Goal: Task Accomplishment & Management: Complete application form

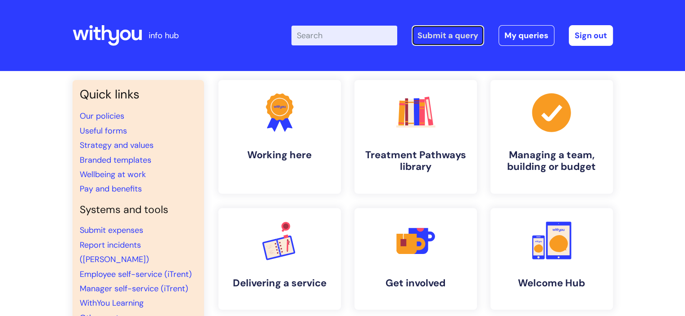
click at [450, 34] on link "Submit a query" at bounding box center [447, 35] width 72 height 21
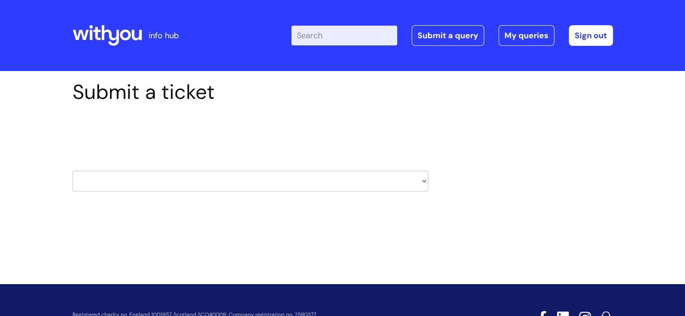
click at [136, 182] on select "HR / People IT and Support Clinical Drug Alerts Finance Accounts Data Support T…" at bounding box center [250, 181] width 356 height 21
click at [450, 36] on link "Submit a query" at bounding box center [447, 35] width 72 height 21
click at [229, 180] on select "HR / People IT and Support Clinical Drug Alerts Finance Accounts Data Support T…" at bounding box center [250, 181] width 356 height 21
select select "property_&_estates"
click at [72, 171] on select "HR / People IT and Support Clinical Drug Alerts Finance Accounts Data Support T…" at bounding box center [250, 181] width 356 height 21
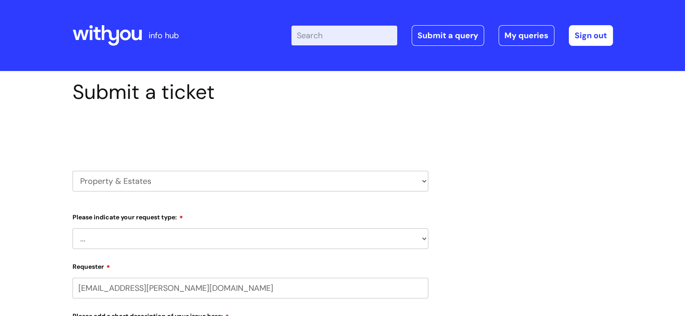
select select "80004286526"
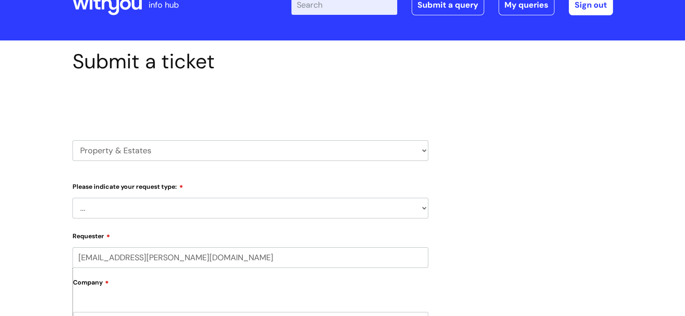
scroll to position [45, 0]
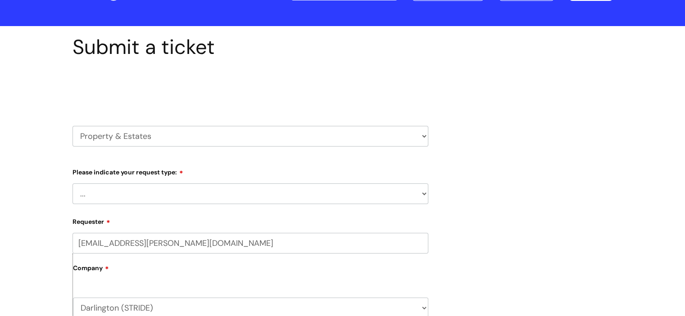
click at [147, 194] on select "... Facilities Support Lease/ Tenancy Agreements Health & Safety and Environmen…" at bounding box center [250, 194] width 356 height 21
select select "Facilities Support"
click at [72, 184] on select "... Facilities Support Lease/ Tenancy Agreements Health & Safety and Environmen…" at bounding box center [250, 194] width 356 height 21
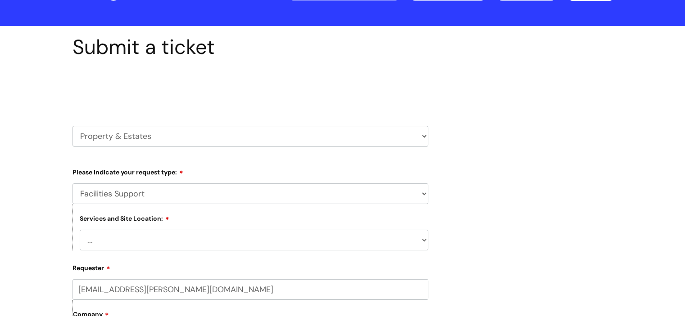
click at [140, 230] on div "Services and Site Location: ... Cleethorpes Darlington Tubwell Darlington Conis…" at bounding box center [250, 227] width 356 height 46
click at [133, 239] on select "... Cleethorpes Darlington Tubwell Darlington Coniscliffe Grimsby Preston Redca…" at bounding box center [254, 240] width 348 height 21
select select "Darlington Coniscliffe"
click at [80, 230] on select "... Cleethorpes Darlington Tubwell Darlington Coniscliffe Grimsby Preston Redca…" at bounding box center [254, 240] width 348 height 21
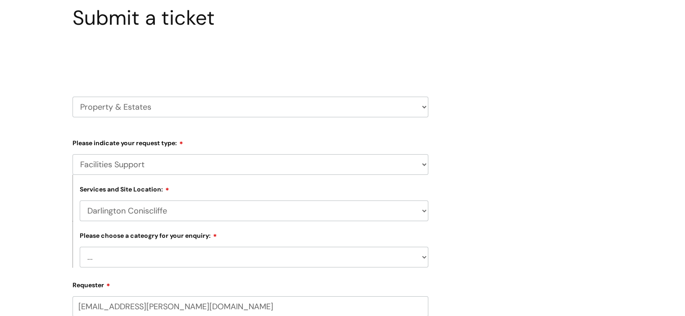
scroll to position [180, 0]
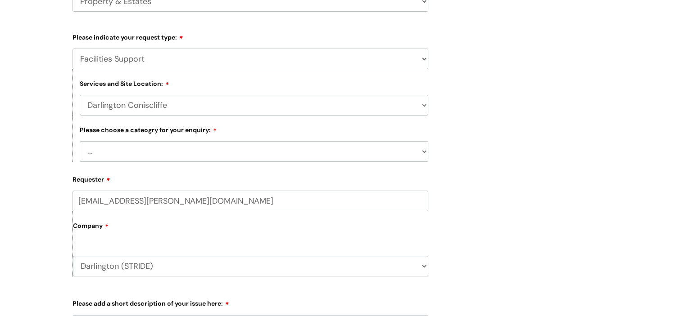
click at [180, 151] on select "... Electrical and Lighting Plumbing and Drainage Heating and Cooling Fixtures,…" at bounding box center [254, 151] width 348 height 21
select select "Electrical and Lighting"
click at [80, 142] on select "... Electrical and Lighting Plumbing and Drainage Heating and Cooling Fixtures,…" at bounding box center [254, 151] width 348 height 21
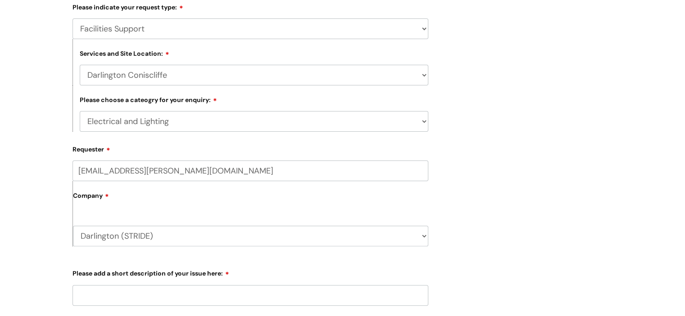
scroll to position [270, 0]
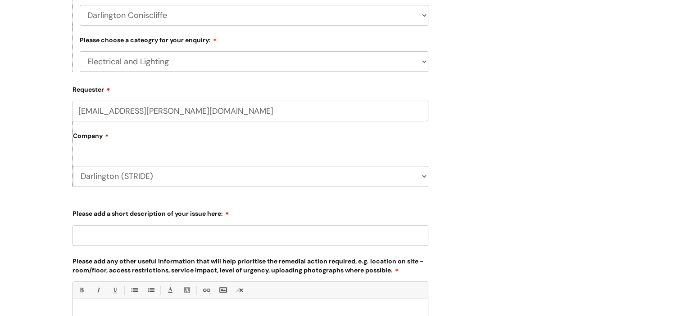
click at [117, 232] on input "Please add a short description of your issue here:" at bounding box center [250, 235] width 356 height 21
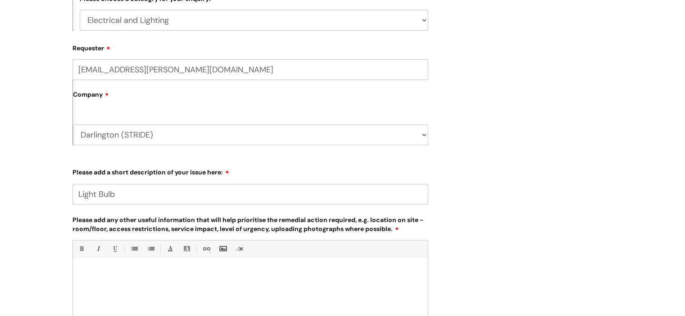
scroll to position [360, 0]
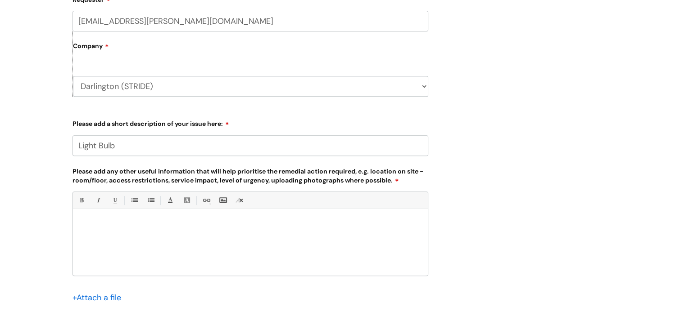
type input "Light Bulb"
click at [102, 223] on p at bounding box center [250, 225] width 341 height 8
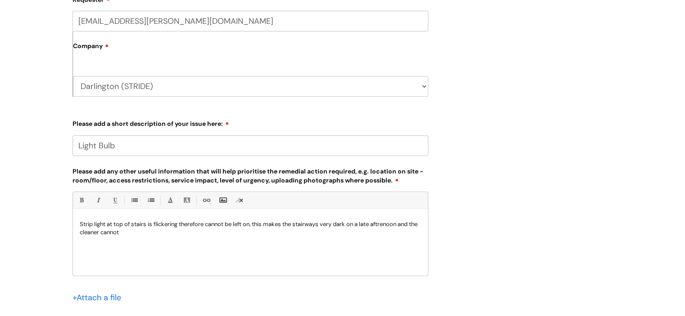
click at [386, 227] on p "Strip light at top of stairs is flickering therefore cannot be left on, this ma…" at bounding box center [250, 229] width 341 height 16
drag, startPoint x: 402, startPoint y: 225, endPoint x: 412, endPoint y: 233, distance: 11.9
click at [412, 233] on p "Strip light at top of stairs is flickering therefore cannot be left on, this ma…" at bounding box center [250, 229] width 341 height 16
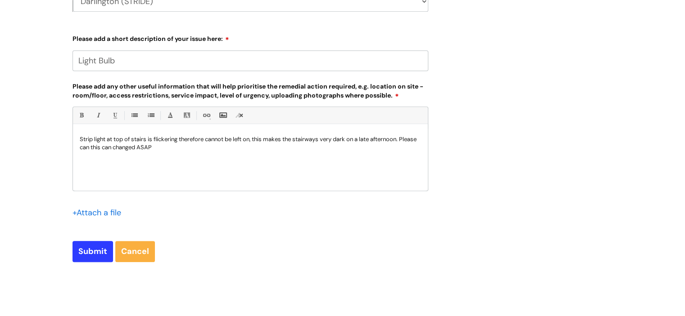
scroll to position [540, 0]
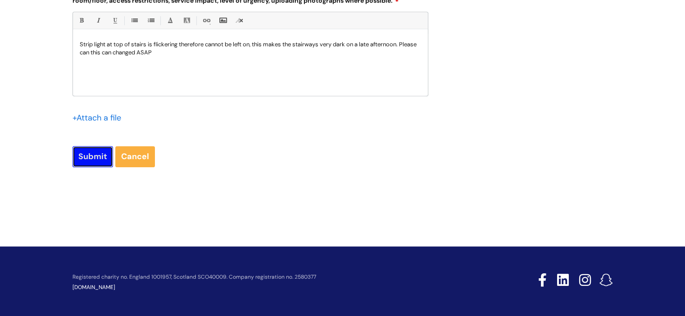
click at [88, 158] on input "Submit" at bounding box center [92, 156] width 41 height 21
type input "Please Wait..."
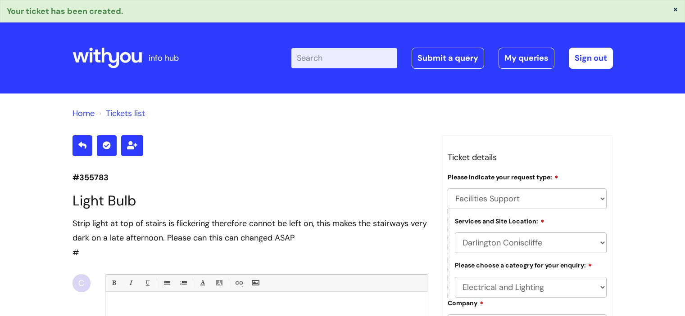
select select "Facilities Support"
select select "Darlington Coniscliffe"
select select "Electrical and Lighting"
click at [448, 59] on link "Submit a query" at bounding box center [447, 58] width 72 height 21
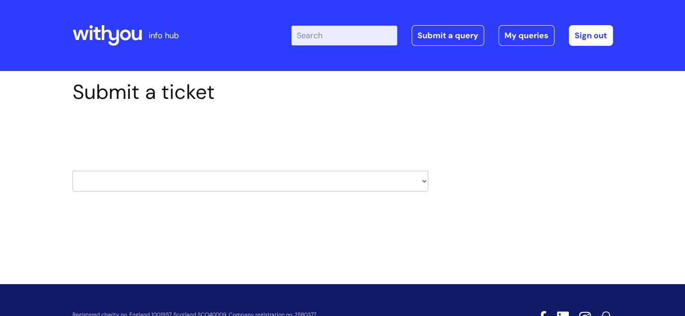
click at [123, 181] on select "HR / People IT and Support Clinical Drug Alerts Finance Accounts Data Support T…" at bounding box center [250, 181] width 356 height 21
select select "payroll"
click at [72, 171] on select "HR / People IT and Support Clinical Drug Alerts Finance Accounts Data Support T…" at bounding box center [250, 181] width 356 height 21
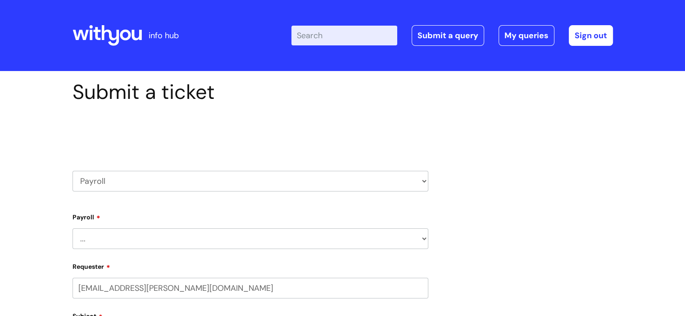
select select "80004286526"
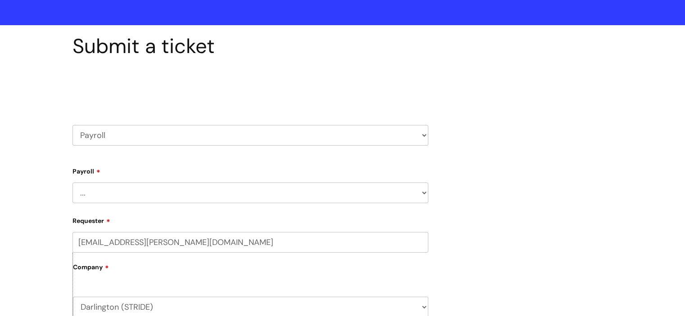
scroll to position [90, 0]
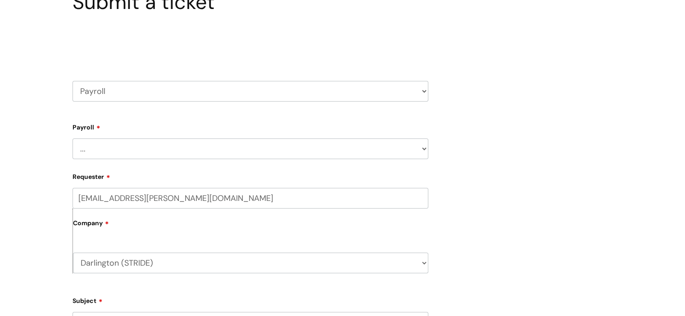
click at [108, 147] on select "... New Hires bank details/starter checklist forms Payroll queries Receiving in…" at bounding box center [250, 149] width 356 height 21
select select "New Hires bank details/starter checklist forms"
click at [72, 139] on select "... New Hires bank details/starter checklist forms Payroll queries Receiving in…" at bounding box center [250, 149] width 356 height 21
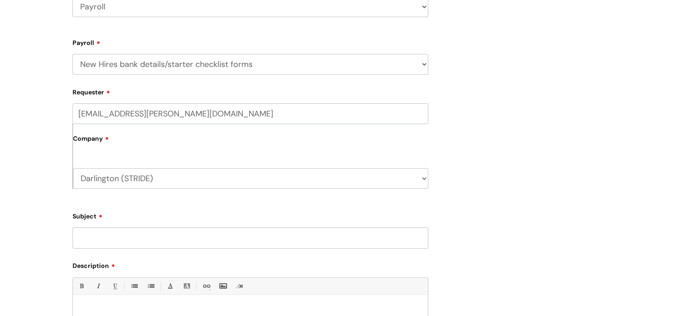
scroll to position [180, 0]
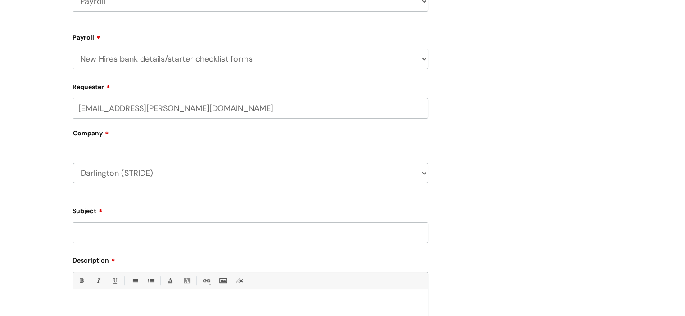
click at [116, 236] on input "Subject" at bounding box center [250, 232] width 356 height 21
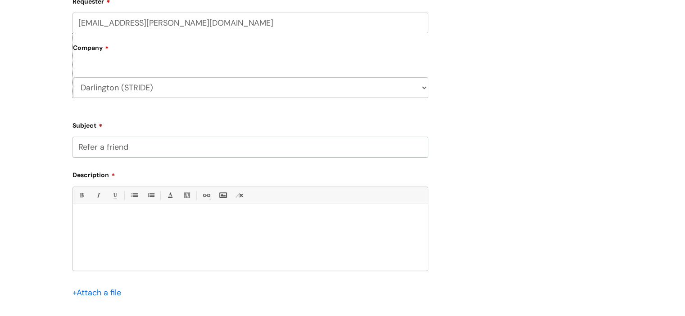
scroll to position [270, 0]
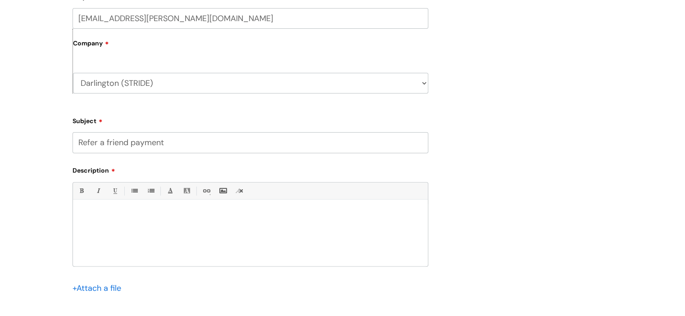
type input "Refer a friend payment"
click at [99, 207] on div at bounding box center [250, 235] width 355 height 62
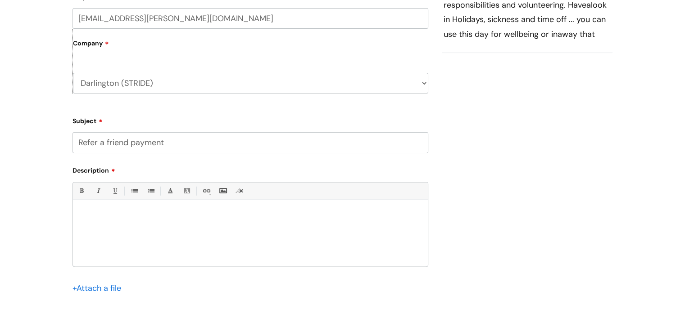
paste div
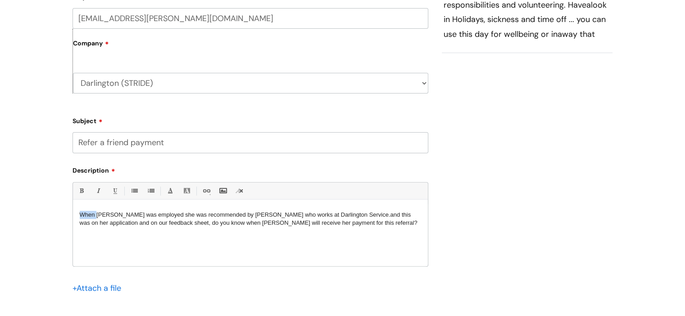
drag, startPoint x: 97, startPoint y: 214, endPoint x: 77, endPoint y: 215, distance: 19.4
click at [77, 215] on div "When Emma Robinson was employed she was recommended by Claire Dyson who works a…" at bounding box center [250, 235] width 355 height 62
click at [200, 228] on p "Are you able to help me with the following question please? When Emma Robinson …" at bounding box center [250, 223] width 341 height 24
click at [206, 234] on p "Are you able to help me with the following question please? When Emma Robinson …" at bounding box center [250, 223] width 341 height 24
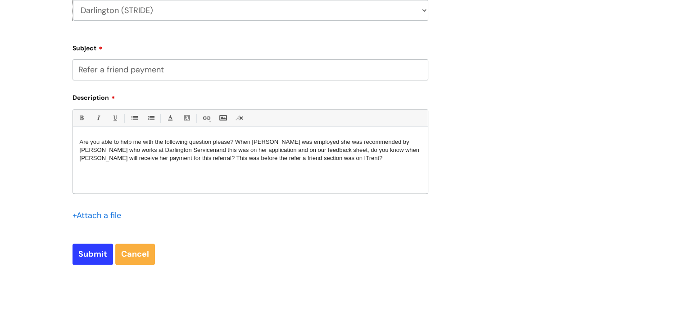
scroll to position [360, 0]
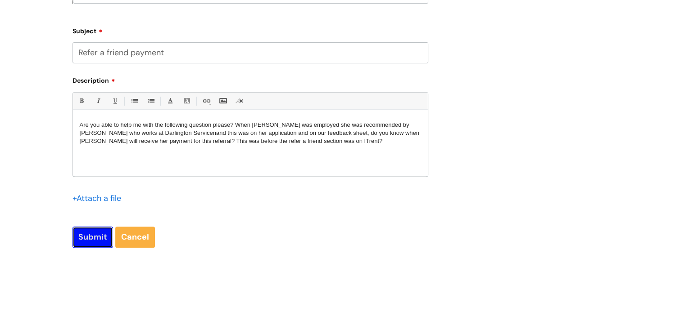
click at [90, 242] on input "Submit" at bounding box center [92, 237] width 41 height 21
type input "Please Wait..."
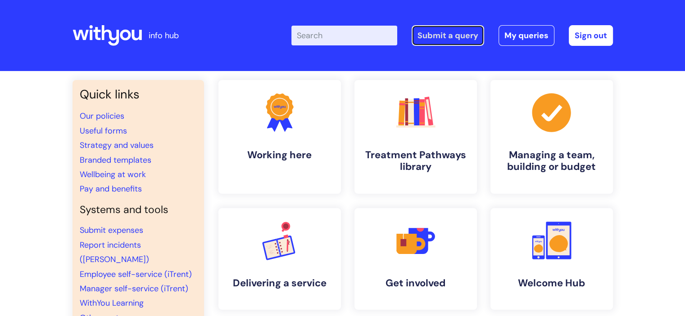
click at [443, 36] on link "Submit a query" at bounding box center [447, 35] width 72 height 21
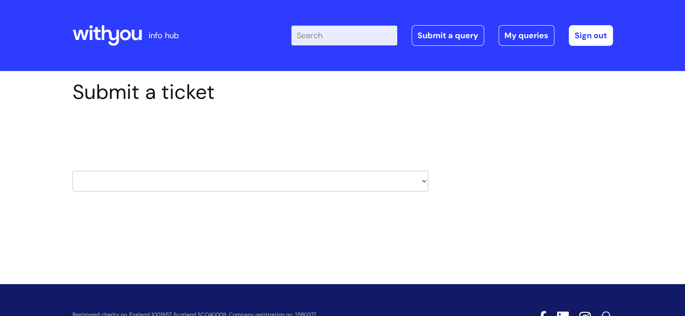
click at [245, 187] on select "HR / People IT and Support Clinical Drug Alerts Finance Accounts Data Support T…" at bounding box center [250, 181] width 356 height 21
select select "it_and_support"
click at [72, 171] on select "HR / People IT and Support Clinical Drug Alerts Finance Accounts Data Support T…" at bounding box center [250, 181] width 356 height 21
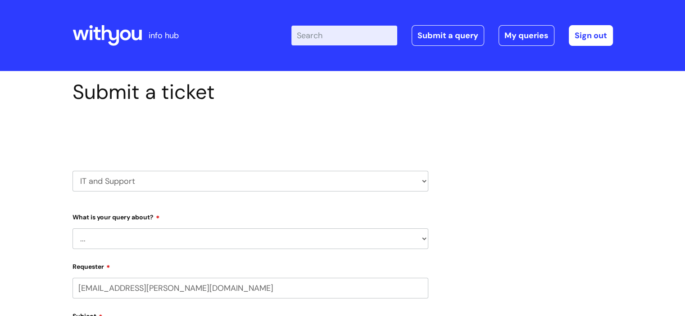
select select "80004286526"
click at [155, 238] on select "... Mobile Phone Reset & MFA Accounts, Starters and Leavers IT Hardware issue I…" at bounding box center [250, 239] width 356 height 21
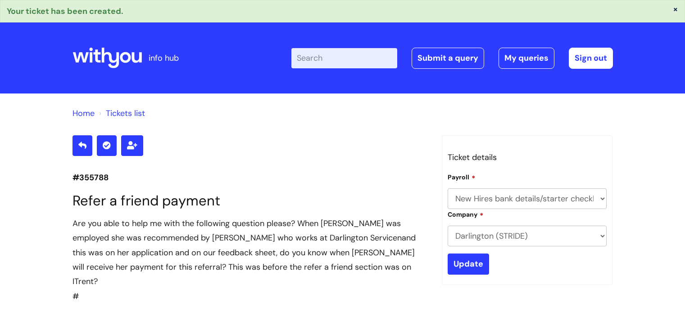
select select "New Hires bank details/starter checklist forms"
